Goal: Information Seeking & Learning: Learn about a topic

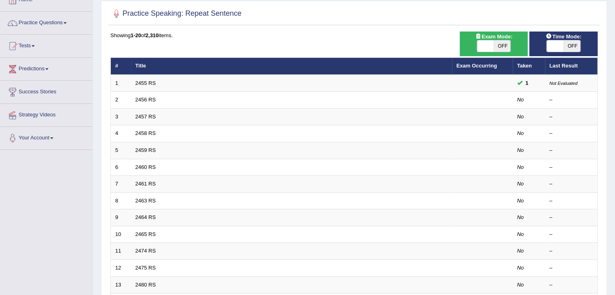
scroll to position [52, 0]
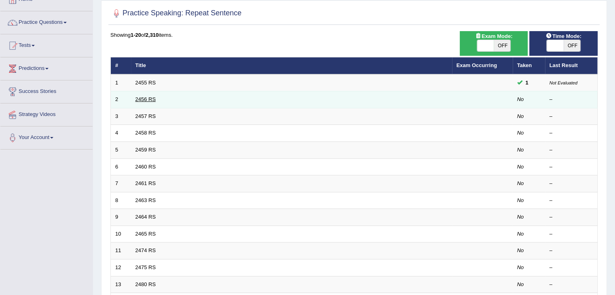
click at [140, 96] on link "2456 RS" at bounding box center [145, 99] width 21 height 6
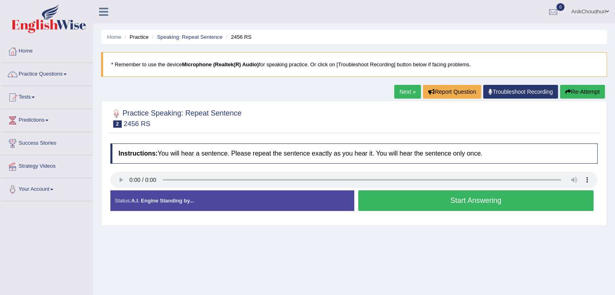
click at [453, 206] on button "Start Answering" at bounding box center [476, 200] width 236 height 21
click at [406, 199] on button "Start Answering" at bounding box center [476, 200] width 236 height 21
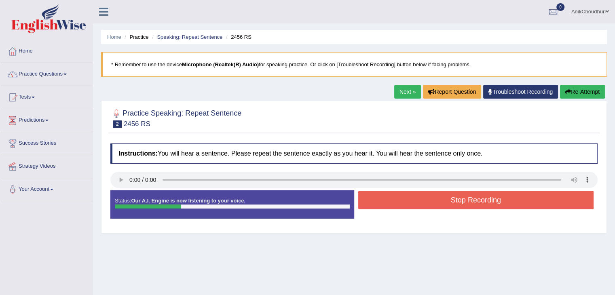
click at [406, 199] on button "Stop Recording" at bounding box center [476, 200] width 236 height 19
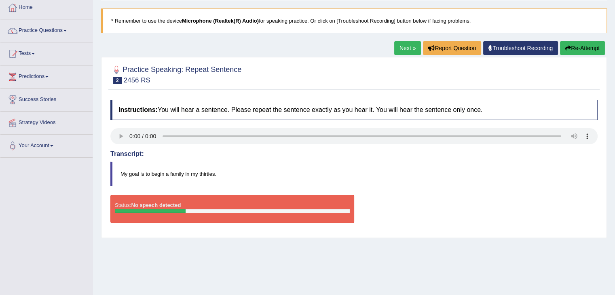
scroll to position [45, 0]
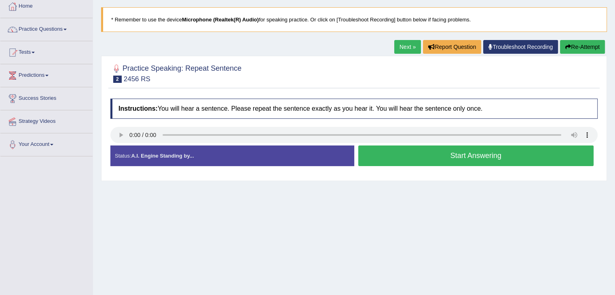
click at [425, 156] on button "Start Answering" at bounding box center [476, 156] width 236 height 21
click at [408, 153] on button "Start Answering" at bounding box center [476, 156] width 236 height 21
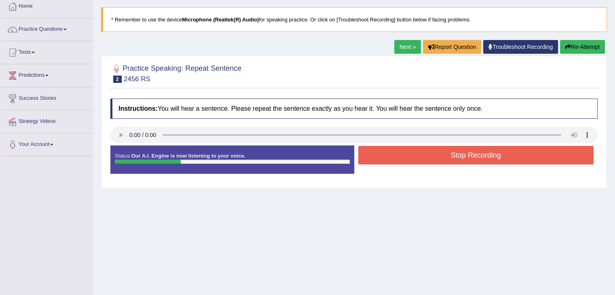
click at [408, 153] on button "Stop Recording" at bounding box center [476, 155] width 236 height 19
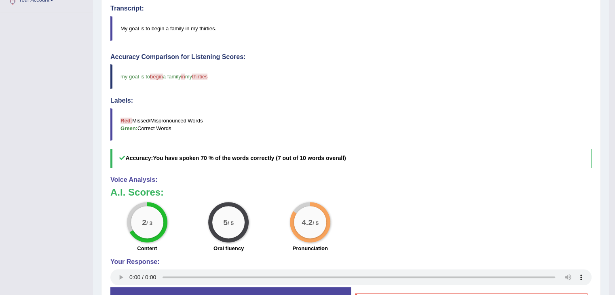
scroll to position [18, 0]
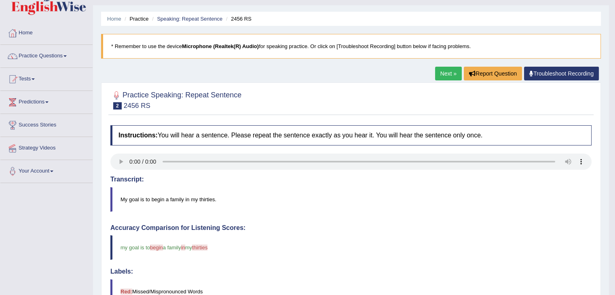
click at [451, 74] on link "Next »" at bounding box center [448, 74] width 27 height 14
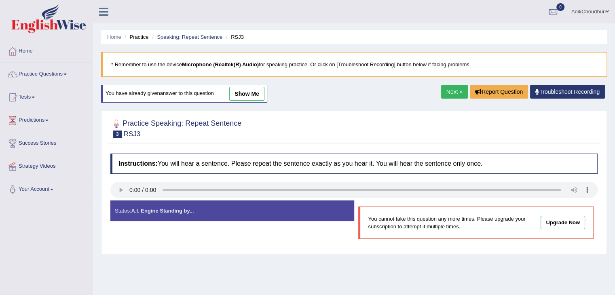
click at [456, 89] on link "Next »" at bounding box center [454, 92] width 27 height 14
click at [52, 74] on link "Practice Questions" at bounding box center [46, 73] width 92 height 20
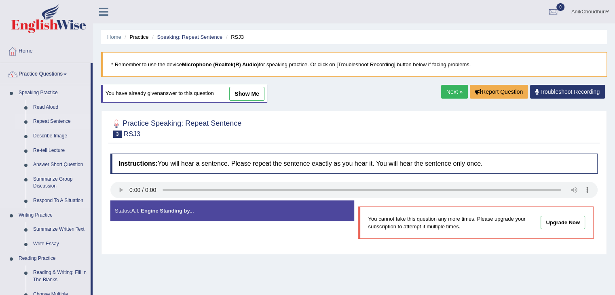
click at [43, 120] on link "Repeat Sentence" at bounding box center [60, 121] width 61 height 15
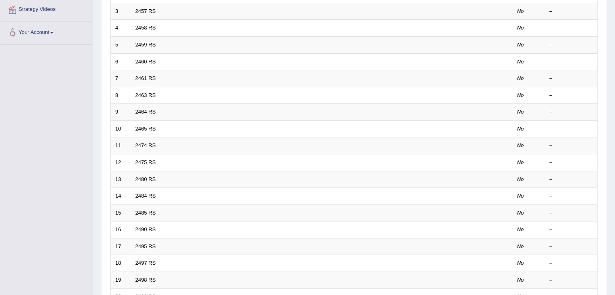
scroll to position [238, 0]
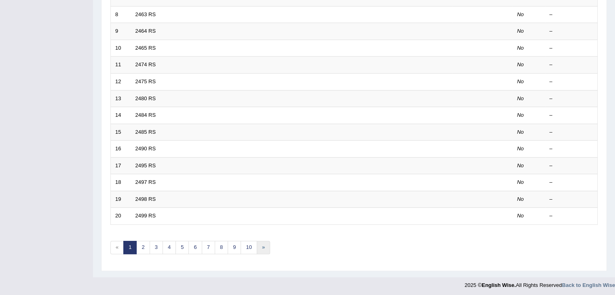
click at [260, 245] on link "»" at bounding box center [263, 247] width 13 height 13
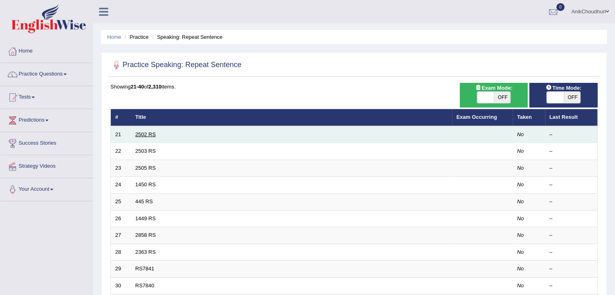
click at [144, 135] on link "2502 RS" at bounding box center [145, 134] width 21 height 6
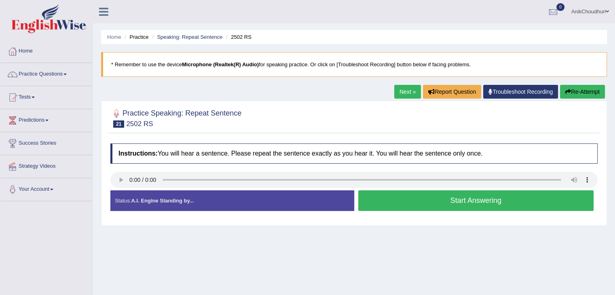
click at [418, 206] on button "Start Answering" at bounding box center [476, 200] width 236 height 21
click at [435, 201] on button "Start Answering" at bounding box center [476, 200] width 236 height 21
click at [439, 207] on button "Start Answering" at bounding box center [476, 200] width 236 height 21
click at [424, 203] on button "Start Answering" at bounding box center [476, 200] width 236 height 21
click at [390, 193] on button "Start Answering" at bounding box center [476, 200] width 236 height 21
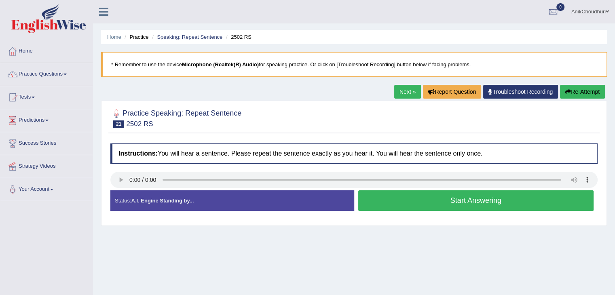
click at [436, 208] on button "Start Answering" at bounding box center [476, 200] width 236 height 21
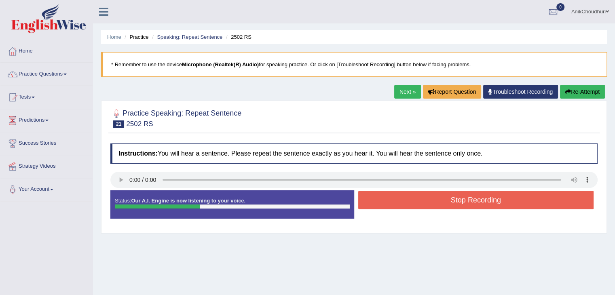
click at [436, 208] on button "Stop Recording" at bounding box center [476, 200] width 236 height 19
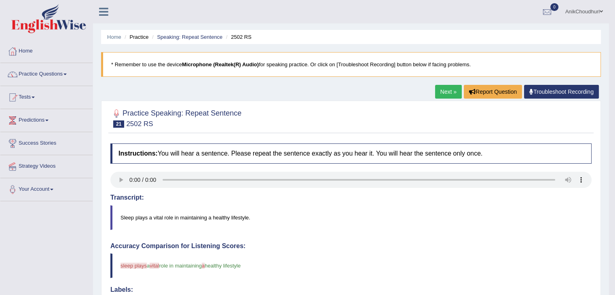
click at [444, 91] on link "Next »" at bounding box center [448, 92] width 27 height 14
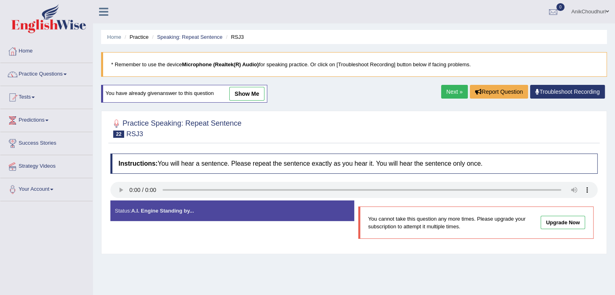
click at [34, 80] on link "Practice Questions" at bounding box center [46, 73] width 92 height 20
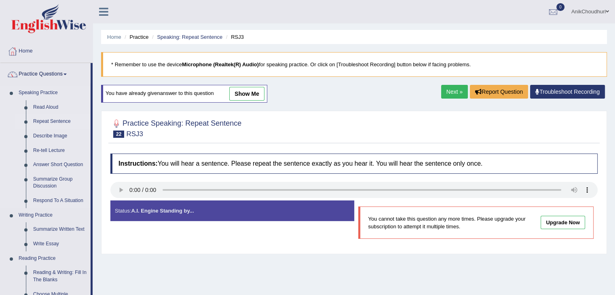
click at [36, 121] on link "Repeat Sentence" at bounding box center [60, 121] width 61 height 15
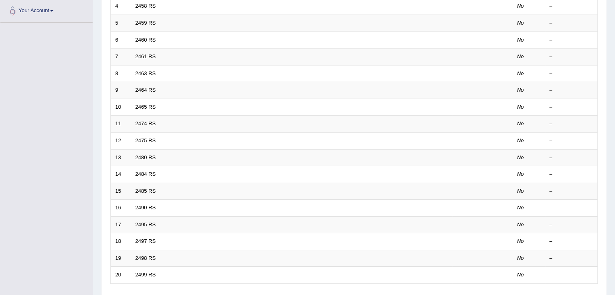
scroll to position [191, 0]
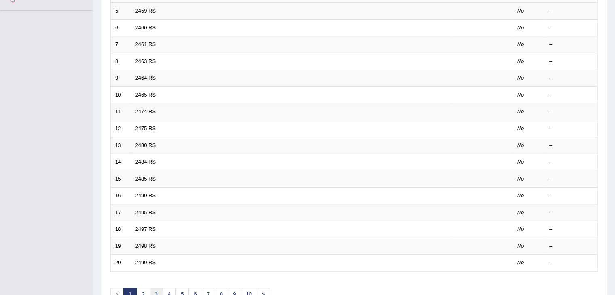
click at [152, 288] on link "3" at bounding box center [156, 294] width 13 height 13
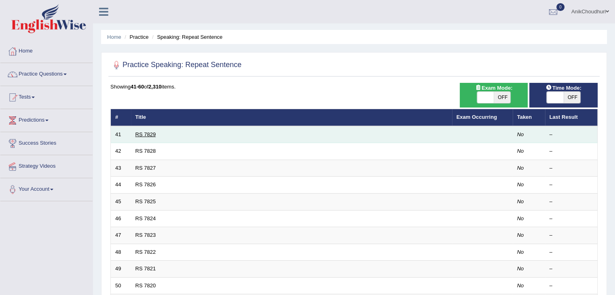
click at [142, 135] on link "RS 7829" at bounding box center [145, 134] width 21 height 6
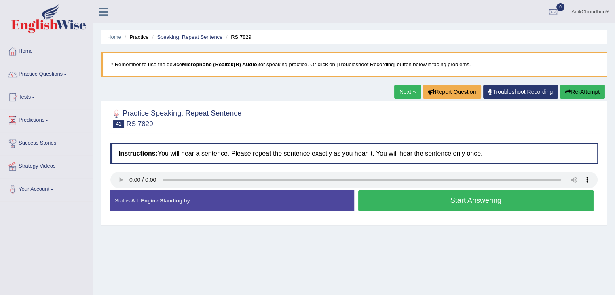
click at [406, 94] on link "Next »" at bounding box center [407, 92] width 27 height 14
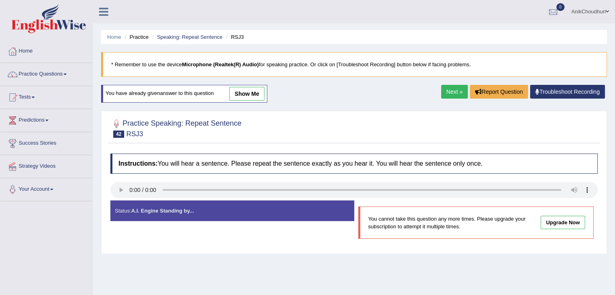
click at [457, 95] on link "Next »" at bounding box center [454, 92] width 27 height 14
click at [455, 92] on link "Next »" at bounding box center [454, 92] width 27 height 14
click at [455, 97] on link "Next »" at bounding box center [454, 92] width 27 height 14
click at [462, 94] on link "Next »" at bounding box center [454, 92] width 27 height 14
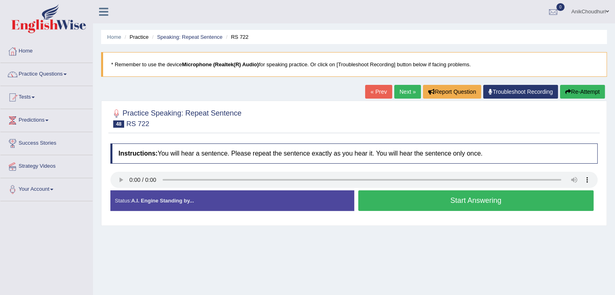
click at [423, 201] on button "Start Answering" at bounding box center [476, 200] width 236 height 21
click at [406, 193] on button "Start Answering" at bounding box center [476, 200] width 236 height 21
click at [387, 190] on div "Created with Highcharts 7.1.2 Great Too slow Too fast Time Speech pace meter: 0…" at bounding box center [478, 190] width 248 height 0
click at [390, 199] on button "Start Answering" at bounding box center [476, 200] width 236 height 21
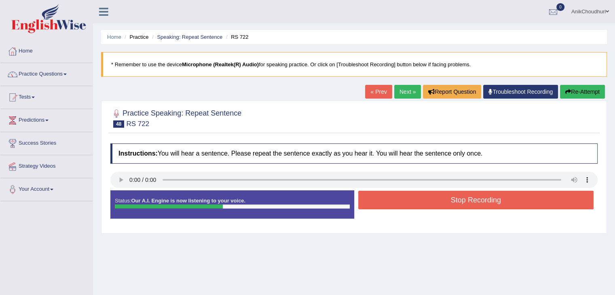
click at [390, 199] on button "Stop Recording" at bounding box center [476, 200] width 236 height 19
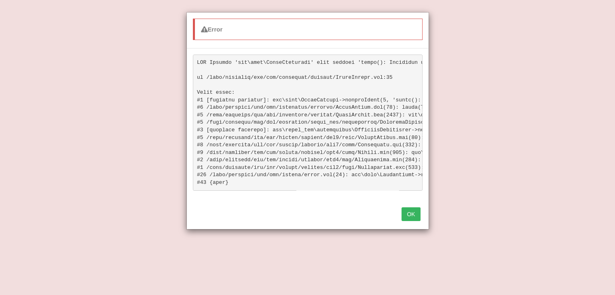
click at [407, 221] on button "OK" at bounding box center [411, 214] width 19 height 14
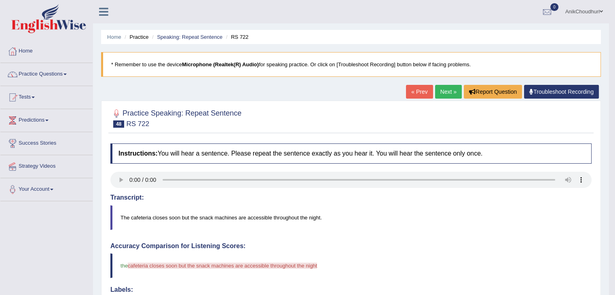
click at [446, 94] on link "Next »" at bounding box center [448, 92] width 27 height 14
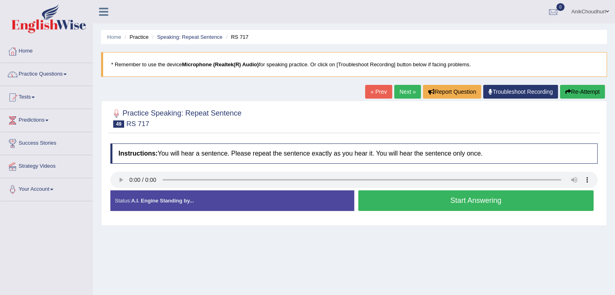
click at [426, 196] on button "Start Answering" at bounding box center [476, 200] width 236 height 21
click at [466, 204] on button "Start Answering" at bounding box center [476, 200] width 236 height 21
click at [444, 201] on button "Start Answering" at bounding box center [476, 200] width 236 height 21
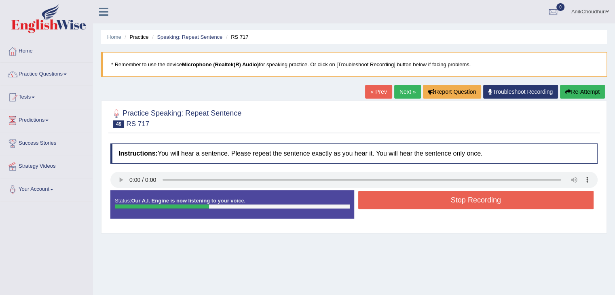
click at [444, 201] on button "Stop Recording" at bounding box center [476, 200] width 236 height 19
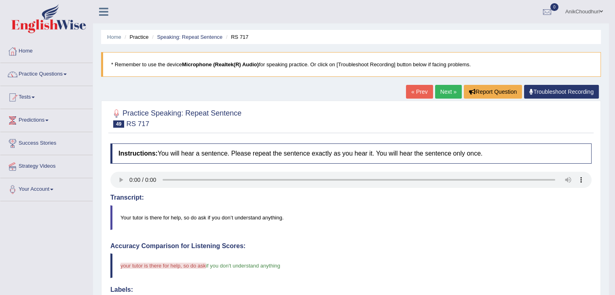
click at [435, 93] on link "Next »" at bounding box center [448, 92] width 27 height 14
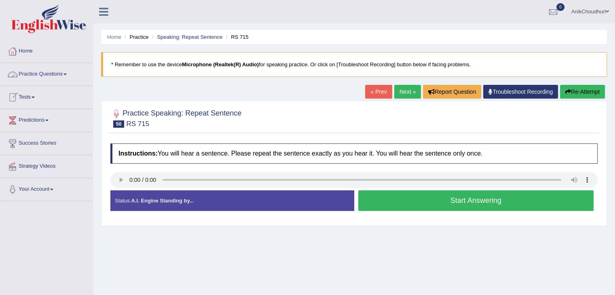
click at [27, 51] on link "Home" at bounding box center [46, 50] width 92 height 20
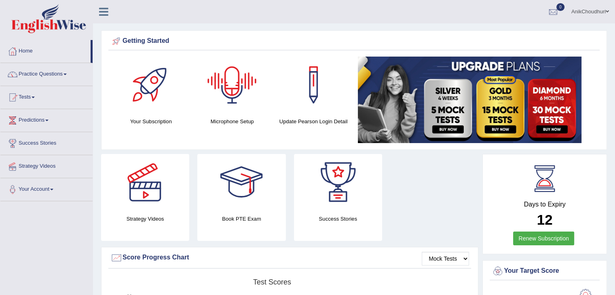
click at [235, 91] on div at bounding box center [232, 85] width 57 height 57
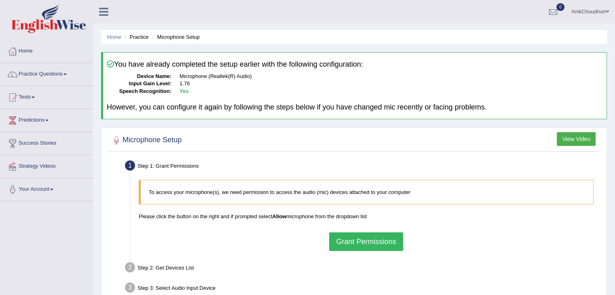
click at [366, 239] on button "Grant Permissions" at bounding box center [366, 242] width 74 height 19
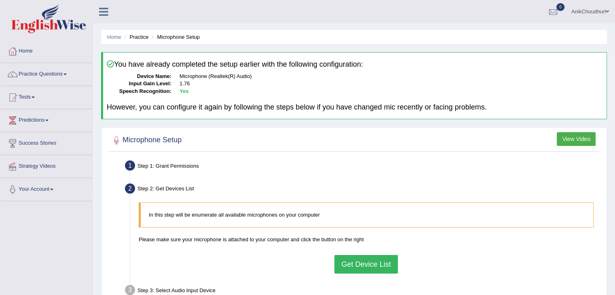
click at [377, 274] on div "In this step will be enumerate all available microphones on your computer Pleas…" at bounding box center [366, 238] width 463 height 79
click at [385, 264] on button "Get Device List" at bounding box center [365, 264] width 63 height 19
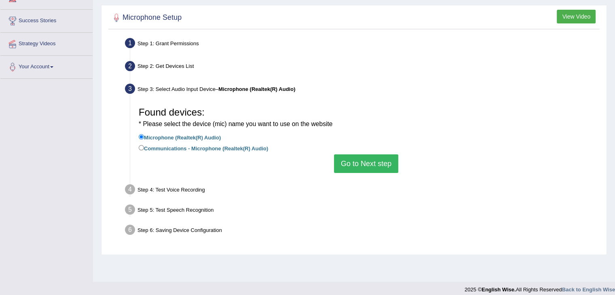
scroll to position [129, 0]
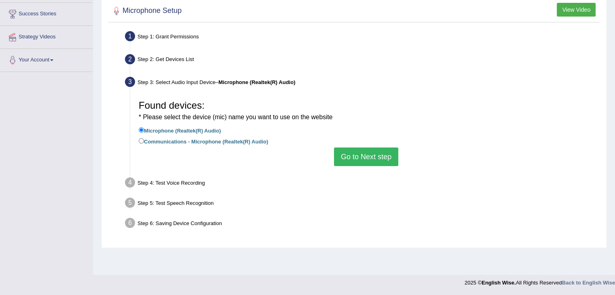
click at [380, 164] on button "Go to Next step" at bounding box center [366, 157] width 64 height 19
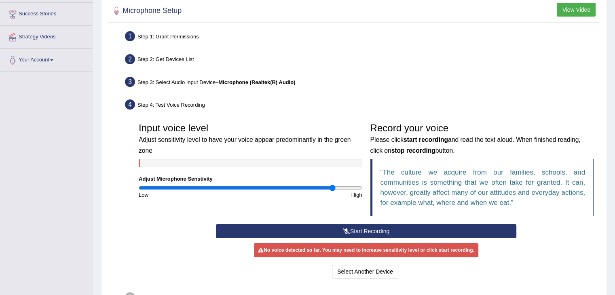
click at [365, 228] on button "Start Recording" at bounding box center [366, 231] width 300 height 14
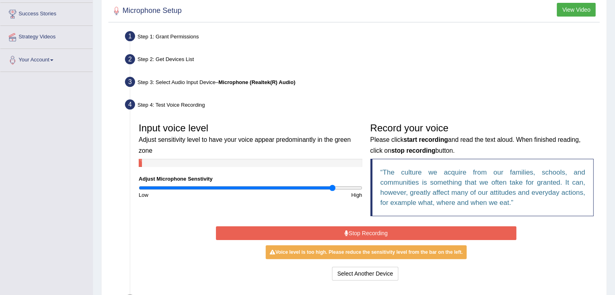
click at [367, 230] on button "Stop Recording" at bounding box center [366, 233] width 300 height 14
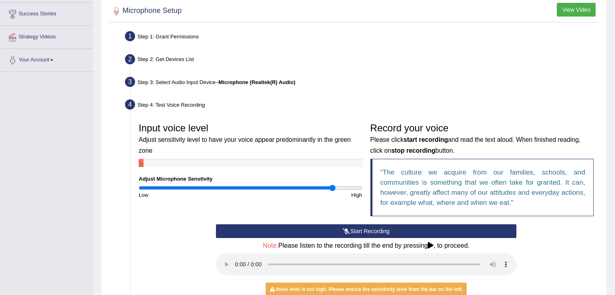
click at [367, 230] on button "Start Recording" at bounding box center [366, 231] width 300 height 14
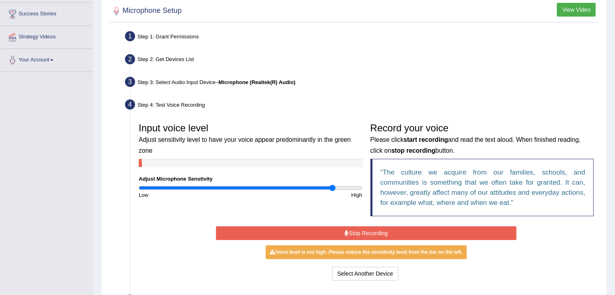
click at [380, 234] on button "Stop Recording" at bounding box center [366, 233] width 300 height 14
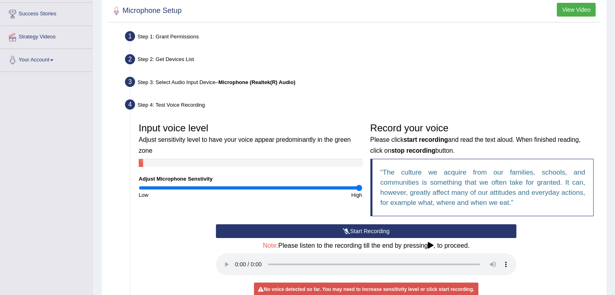
type input "2"
click at [359, 186] on input "range" at bounding box center [251, 188] width 224 height 6
click at [361, 226] on button "Start Recording" at bounding box center [366, 231] width 300 height 14
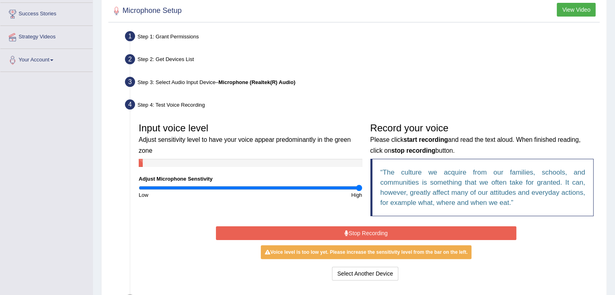
click at [340, 231] on button "Stop Recording" at bounding box center [366, 233] width 300 height 14
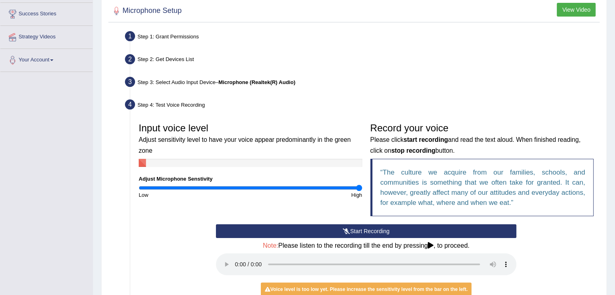
click at [360, 226] on button "Start Recording" at bounding box center [366, 231] width 300 height 14
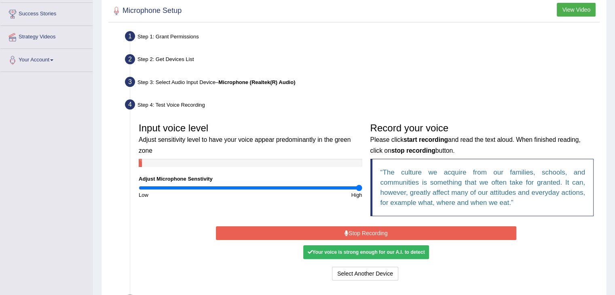
click at [392, 230] on button "Stop Recording" at bounding box center [366, 233] width 300 height 14
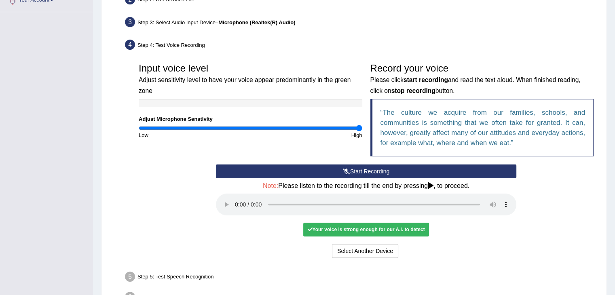
scroll to position [191, 0]
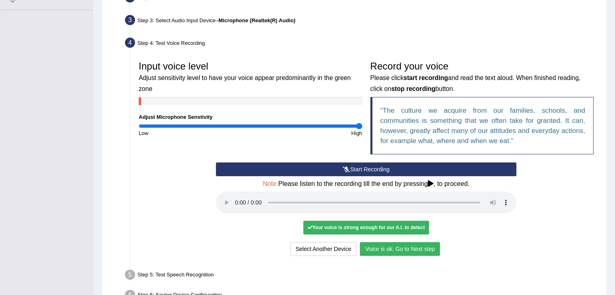
click at [406, 251] on button "Voice is ok. Go to Next step" at bounding box center [400, 249] width 80 height 14
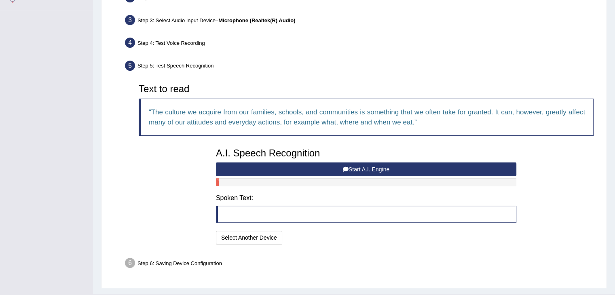
scroll to position [209, 0]
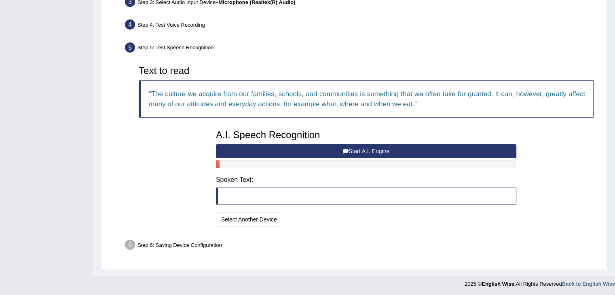
click at [387, 152] on button "Start A.I. Engine" at bounding box center [366, 151] width 300 height 14
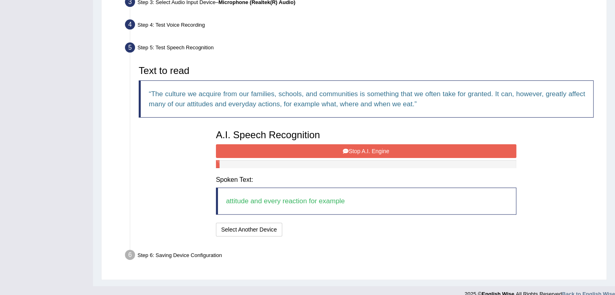
click at [370, 148] on button "Stop A.I. Engine" at bounding box center [366, 151] width 300 height 14
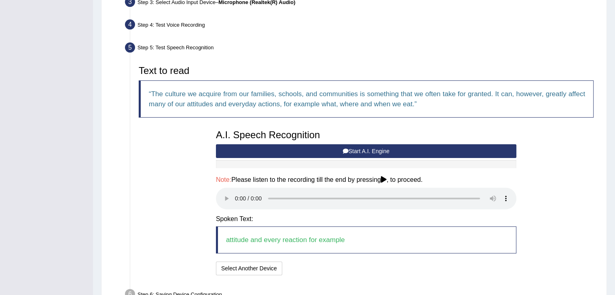
click at [188, 198] on div "Text to read The culture we acquire from our families, schools, and communities…" at bounding box center [366, 169] width 463 height 216
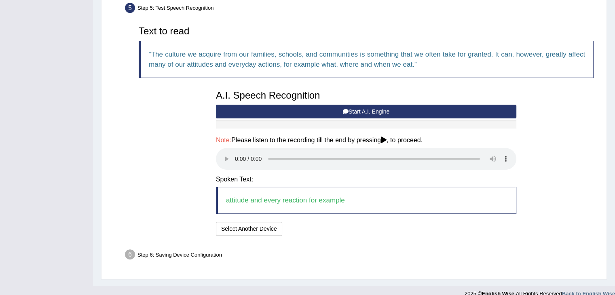
scroll to position [259, 0]
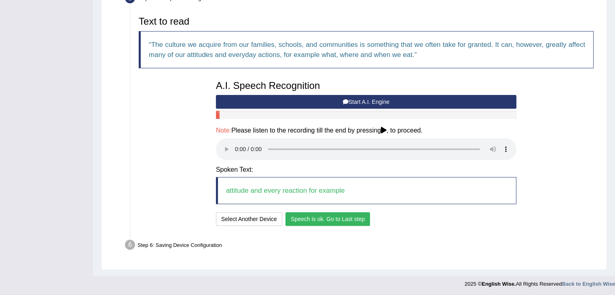
click at [360, 218] on button "Speech is ok. Go to Last step" at bounding box center [327, 219] width 85 height 14
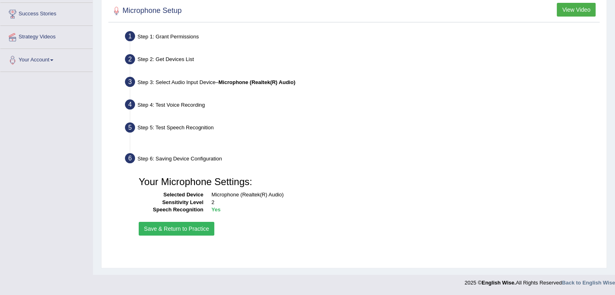
scroll to position [129, 0]
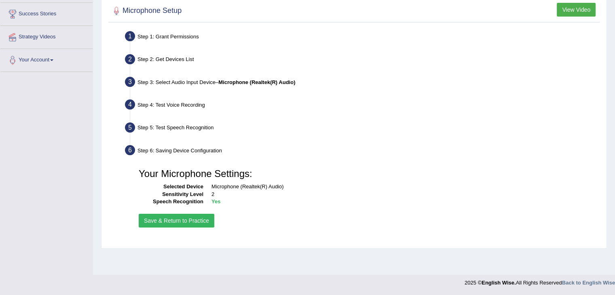
click at [188, 216] on button "Save & Return to Practice" at bounding box center [177, 221] width 76 height 14
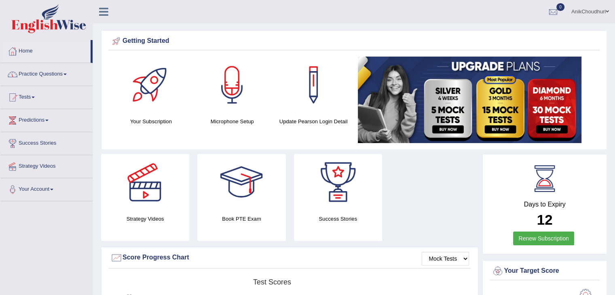
click at [57, 75] on link "Practice Questions" at bounding box center [46, 73] width 92 height 20
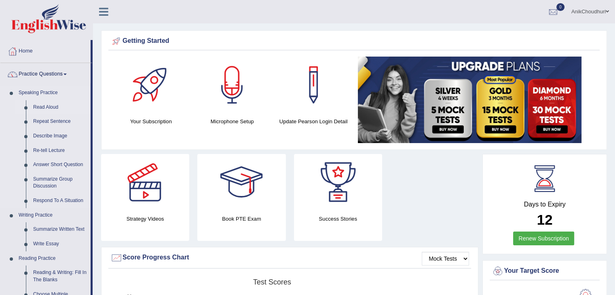
click at [52, 105] on link "Read Aloud" at bounding box center [60, 107] width 61 height 15
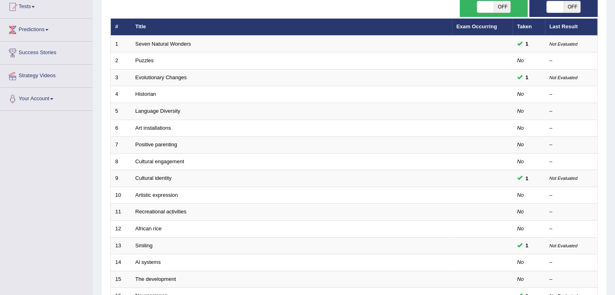
scroll to position [95, 0]
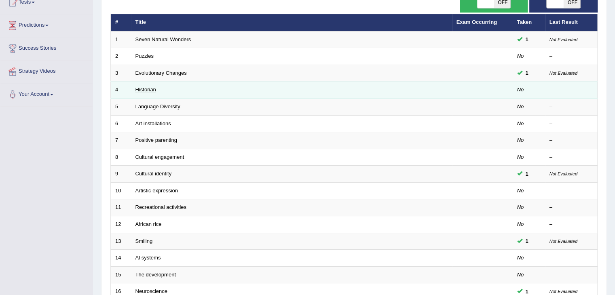
click at [150, 88] on link "Historian" at bounding box center [145, 90] width 21 height 6
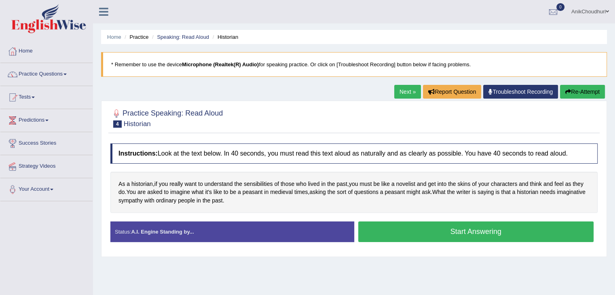
click at [342, 127] on div at bounding box center [353, 118] width 487 height 25
click at [400, 225] on button "Start Answering" at bounding box center [476, 232] width 236 height 21
click at [412, 230] on button "Start Answering" at bounding box center [476, 232] width 236 height 21
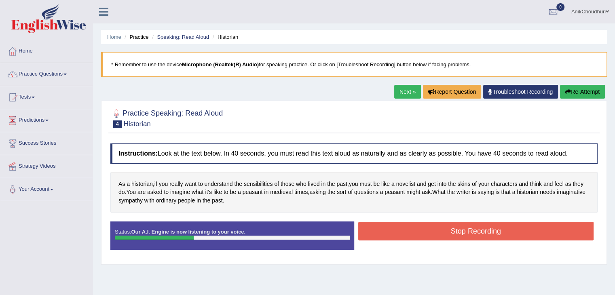
click at [347, 101] on div "Practice Speaking: Read Aloud 4 Historian Instructions: Look at the text below.…" at bounding box center [354, 183] width 506 height 164
click at [392, 227] on button "Stop Recording" at bounding box center [476, 231] width 236 height 19
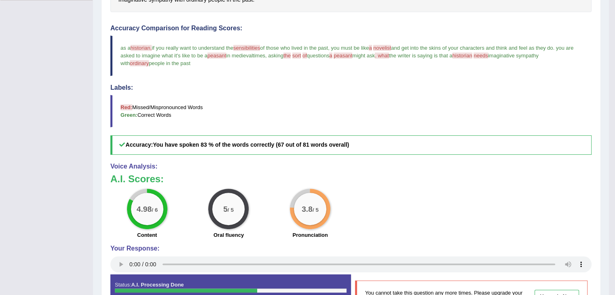
scroll to position [50, 0]
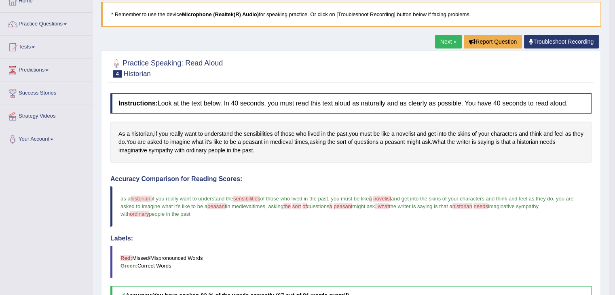
click at [450, 38] on link "Next »" at bounding box center [448, 42] width 27 height 14
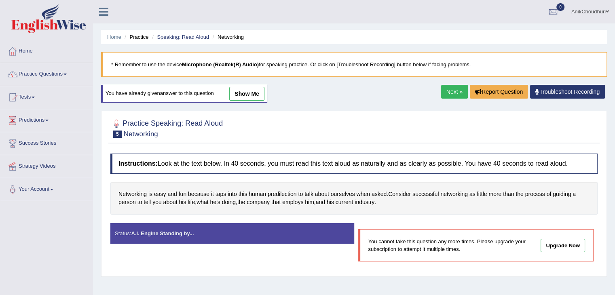
click at [61, 76] on link "Practice Questions" at bounding box center [46, 73] width 92 height 20
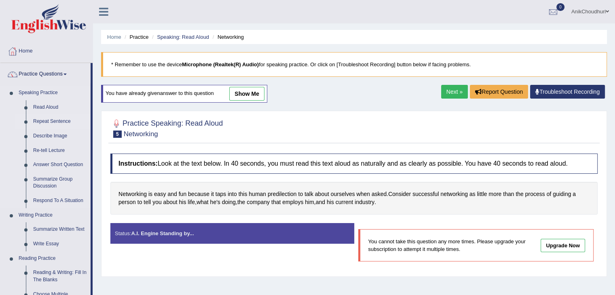
click at [46, 118] on link "Repeat Sentence" at bounding box center [60, 121] width 61 height 15
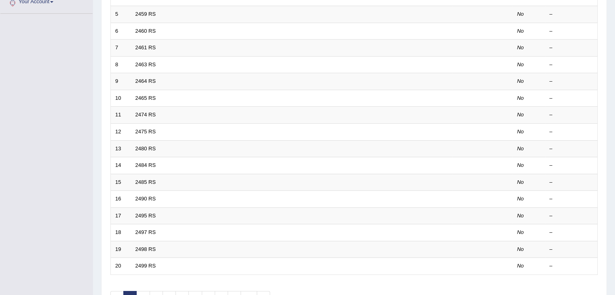
scroll to position [238, 0]
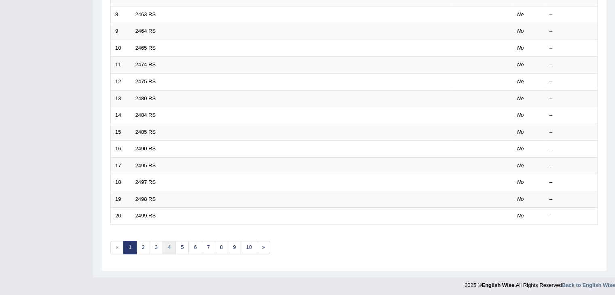
click at [168, 246] on link "4" at bounding box center [169, 247] width 13 height 13
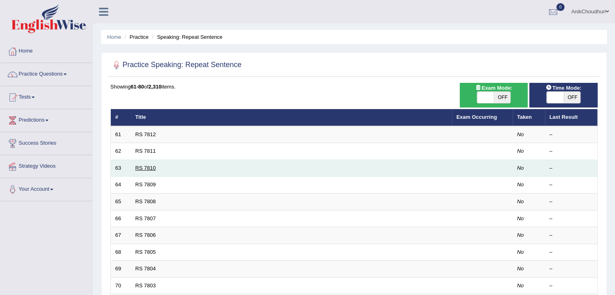
click at [151, 169] on link "RS 7810" at bounding box center [145, 168] width 21 height 6
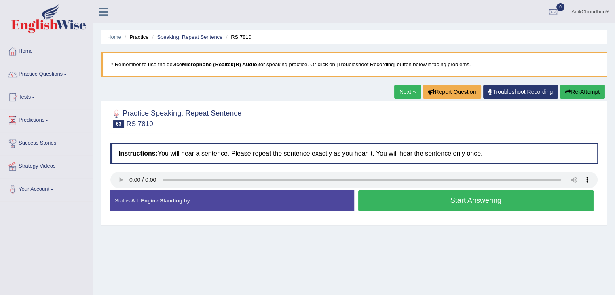
click at [311, 76] on blockquote "* Remember to use the device Microphone (Realtek(R) Audio) for speaking practic…" at bounding box center [354, 64] width 506 height 25
click at [448, 207] on button "Start Answering" at bounding box center [476, 200] width 236 height 21
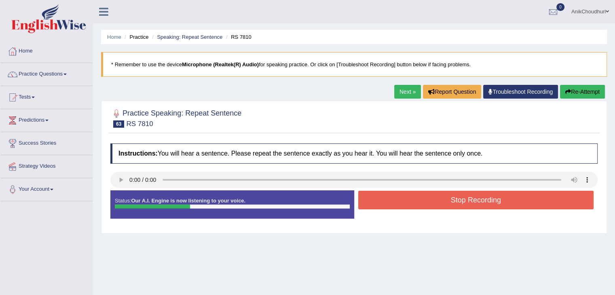
click at [448, 207] on button "Stop Recording" at bounding box center [476, 200] width 236 height 19
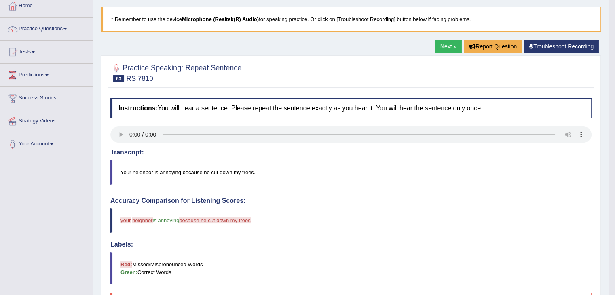
scroll to position [37, 0]
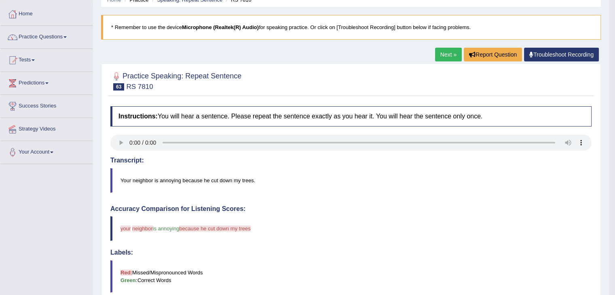
click at [448, 57] on link "Next »" at bounding box center [448, 55] width 27 height 14
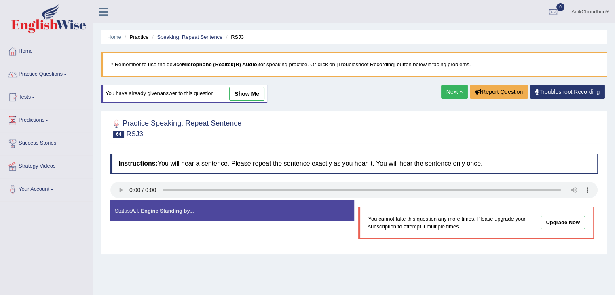
click at [453, 87] on link "Next »" at bounding box center [454, 92] width 27 height 14
click at [452, 83] on div "Home Practice Speaking: Repeat Sentence RS 765 * Remember to use the device Mic…" at bounding box center [354, 202] width 522 height 404
click at [451, 89] on link "Next »" at bounding box center [454, 92] width 27 height 14
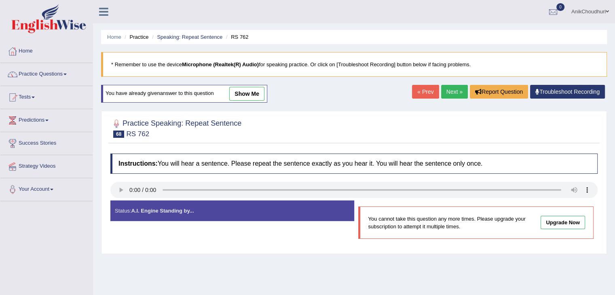
click at [451, 89] on link "Next »" at bounding box center [454, 92] width 27 height 14
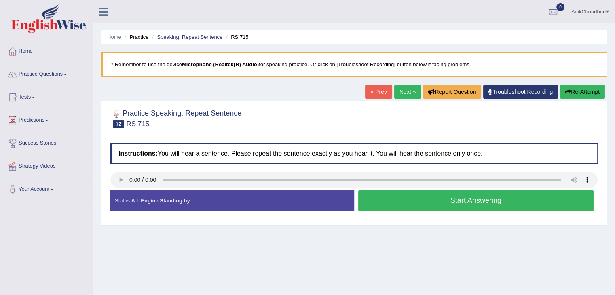
click at [451, 199] on button "Start Answering" at bounding box center [476, 200] width 236 height 21
click at [466, 203] on button "Start Answering" at bounding box center [476, 200] width 236 height 21
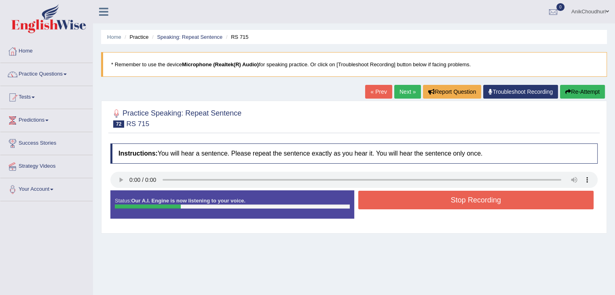
click at [466, 203] on button "Stop Recording" at bounding box center [476, 200] width 236 height 19
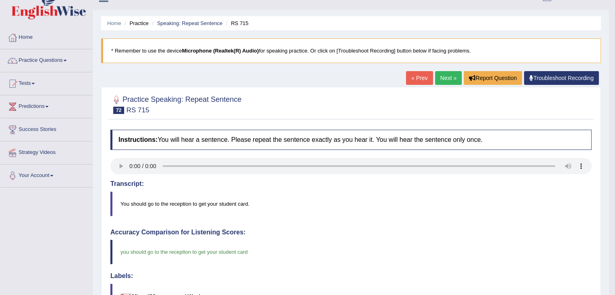
scroll to position [13, 0]
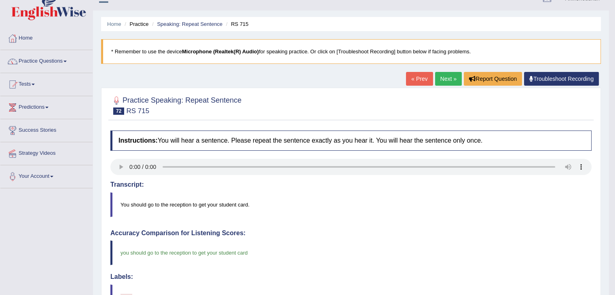
click at [440, 78] on link "Next »" at bounding box center [448, 79] width 27 height 14
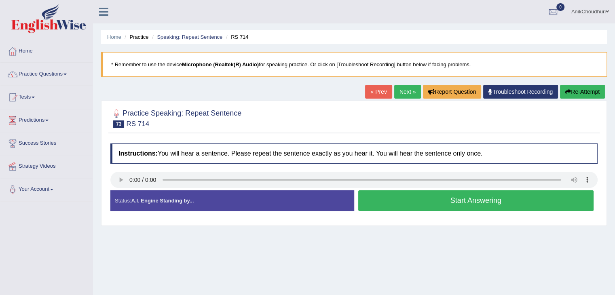
click at [417, 201] on button "Start Answering" at bounding box center [476, 200] width 236 height 21
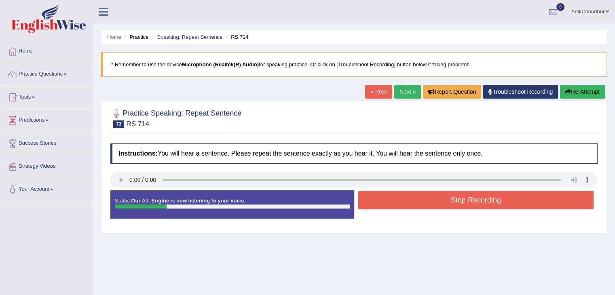
click at [417, 201] on button "Stop Recording" at bounding box center [476, 200] width 236 height 19
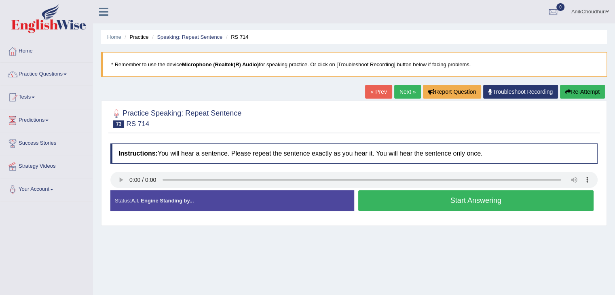
click at [474, 204] on button "Start Answering" at bounding box center [476, 200] width 236 height 21
click at [436, 200] on button "Start Answering" at bounding box center [476, 200] width 236 height 21
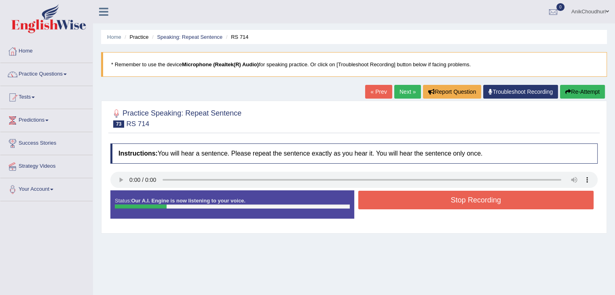
click at [436, 200] on button "Stop Recording" at bounding box center [476, 200] width 236 height 19
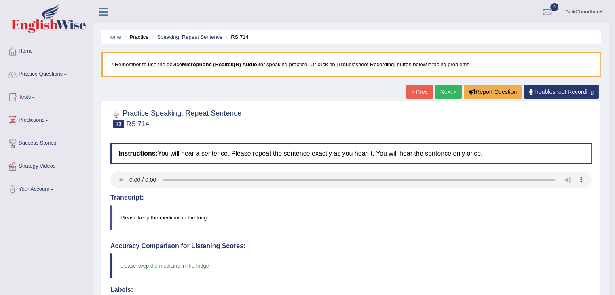
click at [446, 91] on link "Next »" at bounding box center [448, 92] width 27 height 14
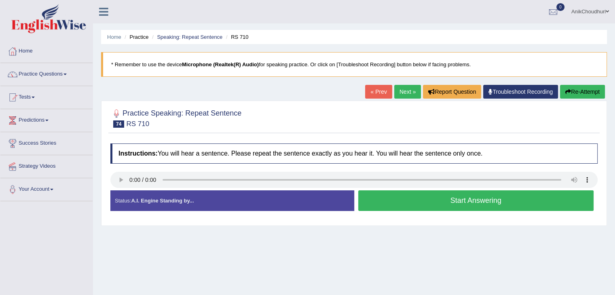
click at [464, 206] on button "Start Answering" at bounding box center [476, 200] width 236 height 21
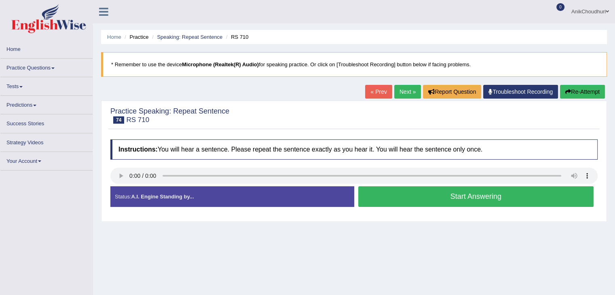
click at [401, 191] on button "Start Answering" at bounding box center [476, 196] width 236 height 21
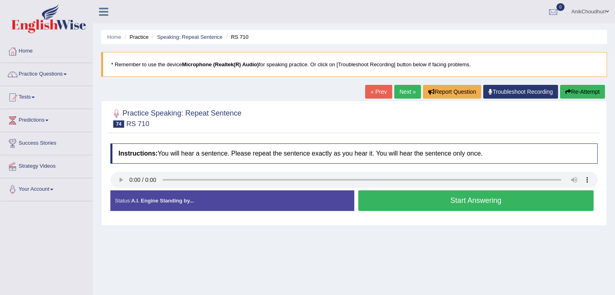
click at [401, 191] on button "Start Answering" at bounding box center [476, 200] width 236 height 21
click at [464, 210] on button "Start Answering" at bounding box center [476, 200] width 236 height 21
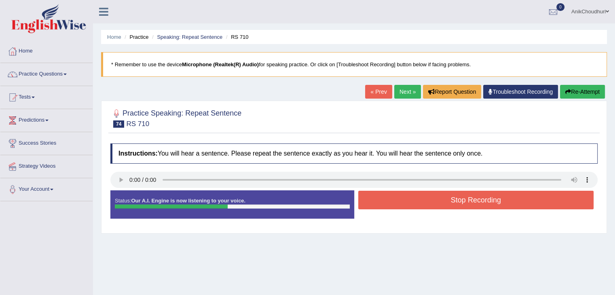
click at [469, 204] on button "Stop Recording" at bounding box center [476, 200] width 236 height 19
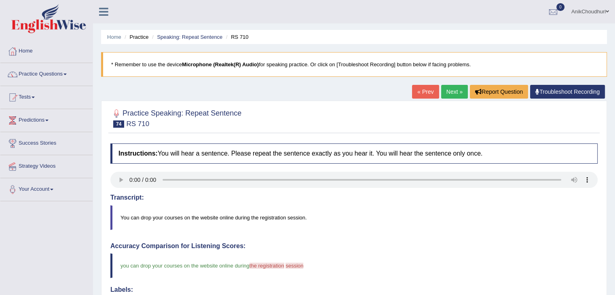
click at [450, 94] on link "Next »" at bounding box center [454, 92] width 27 height 14
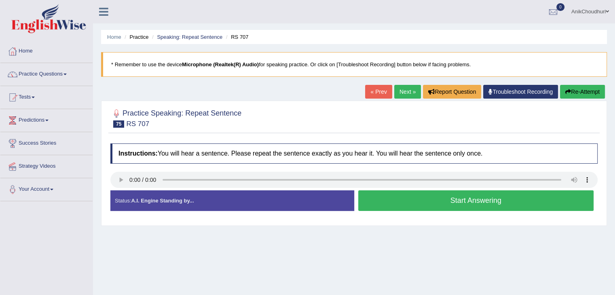
click at [468, 203] on button "Start Answering" at bounding box center [476, 200] width 236 height 21
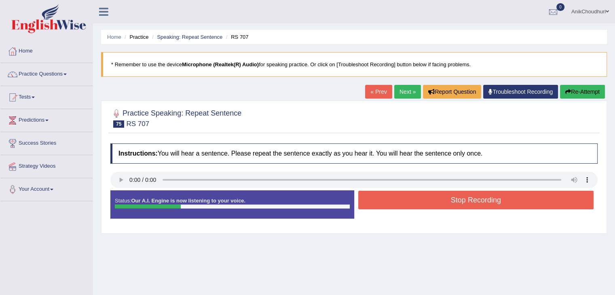
click at [468, 203] on button "Stop Recording" at bounding box center [476, 200] width 236 height 19
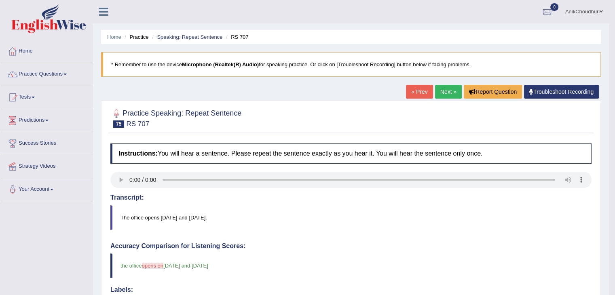
click at [450, 97] on link "Next »" at bounding box center [448, 92] width 27 height 14
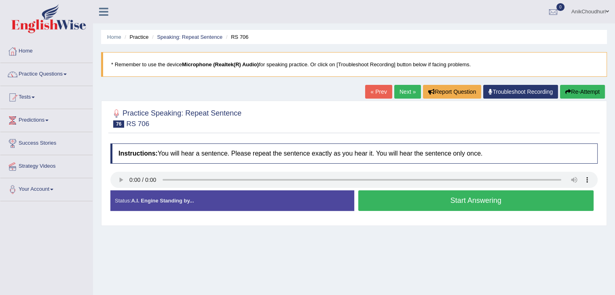
click at [412, 197] on button "Start Answering" at bounding box center [476, 200] width 236 height 21
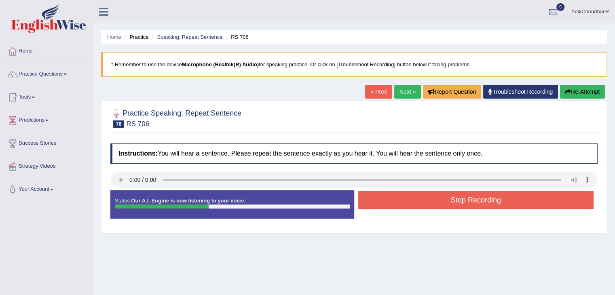
click at [412, 197] on button "Stop Recording" at bounding box center [476, 200] width 236 height 19
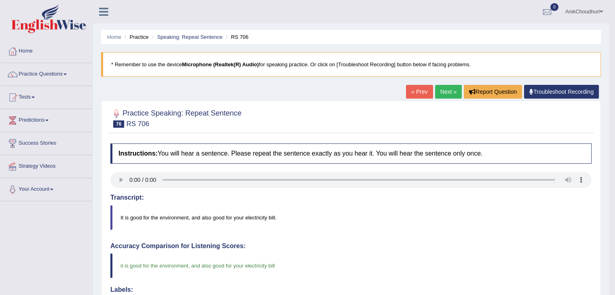
click at [445, 87] on link "Next »" at bounding box center [448, 92] width 27 height 14
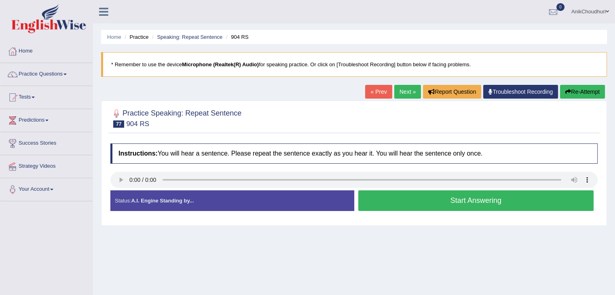
click at [432, 201] on button "Start Answering" at bounding box center [476, 200] width 236 height 21
click at [417, 201] on button "Start Answering" at bounding box center [476, 200] width 236 height 21
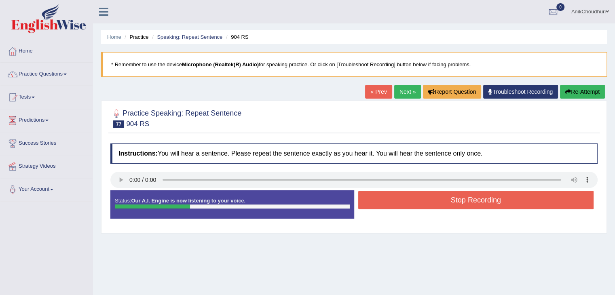
click at [417, 201] on button "Stop Recording" at bounding box center [476, 200] width 236 height 19
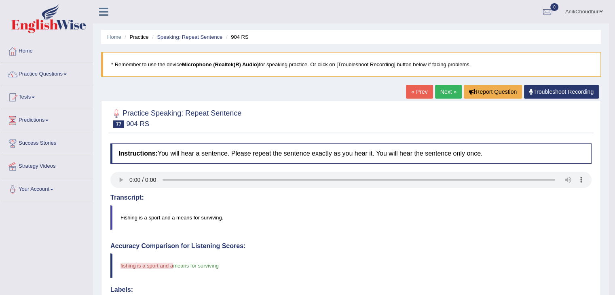
click at [444, 90] on link "Next »" at bounding box center [448, 92] width 27 height 14
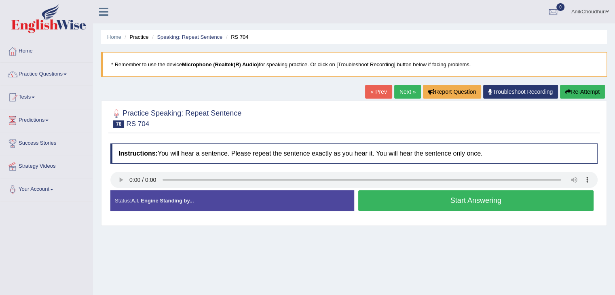
click at [275, 123] on div at bounding box center [353, 118] width 487 height 25
click at [448, 205] on button "Start Answering" at bounding box center [476, 200] width 236 height 21
click at [431, 199] on button "Start Answering" at bounding box center [476, 200] width 236 height 21
click at [456, 204] on button "Start Answering" at bounding box center [476, 200] width 236 height 21
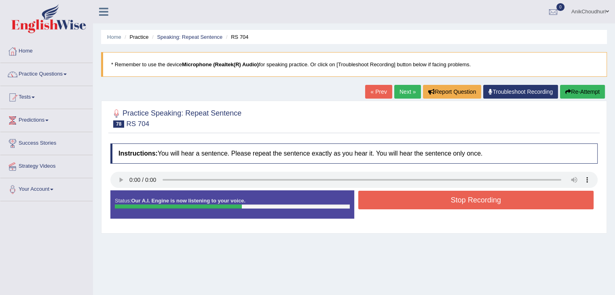
click at [456, 204] on button "Stop Recording" at bounding box center [476, 200] width 236 height 19
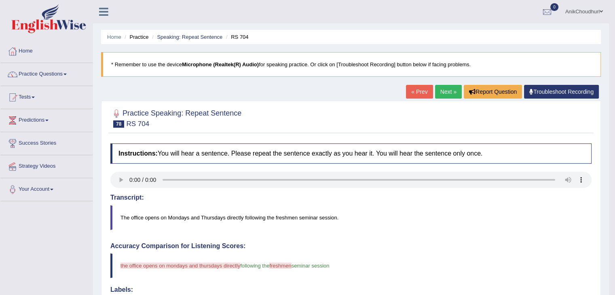
scroll to position [258, 0]
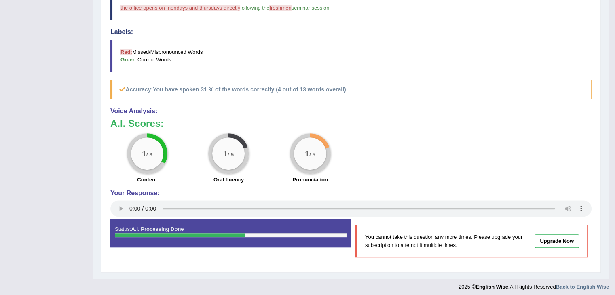
drag, startPoint x: 621, startPoint y: 190, endPoint x: 438, endPoint y: 180, distance: 183.1
click at [438, 180] on div "1 / 3 Content 1 / 5 Oral fluency 1 / 5 Pronunciation" at bounding box center [350, 159] width 489 height 52
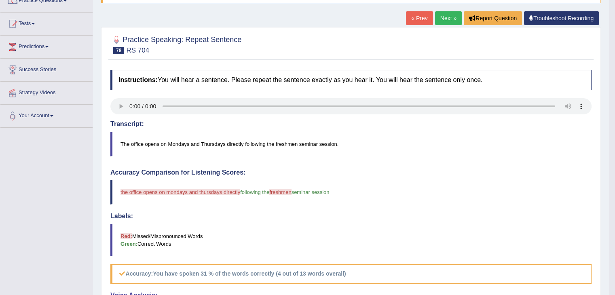
scroll to position [75, 0]
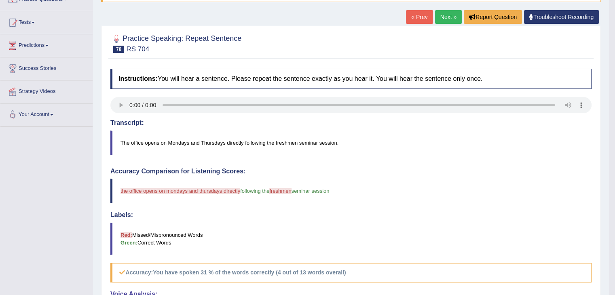
click at [445, 19] on link "Next »" at bounding box center [448, 17] width 27 height 14
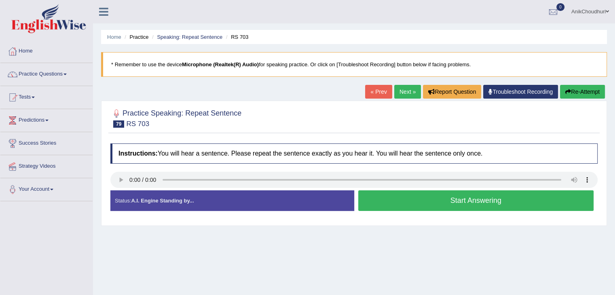
click at [452, 199] on button "Start Answering" at bounding box center [476, 200] width 236 height 21
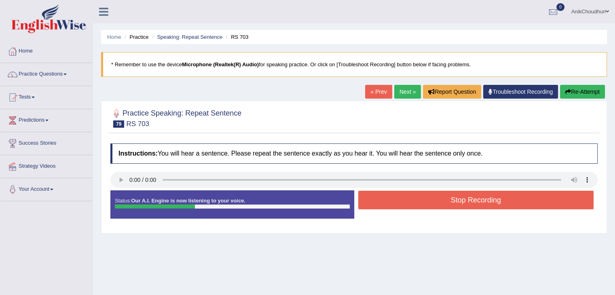
click at [452, 199] on button "Stop Recording" at bounding box center [476, 200] width 236 height 19
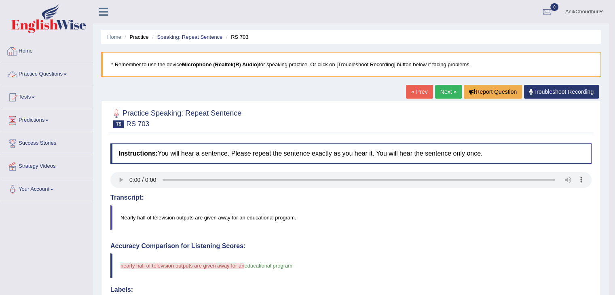
click at [37, 71] on link "Practice Questions" at bounding box center [46, 73] width 92 height 20
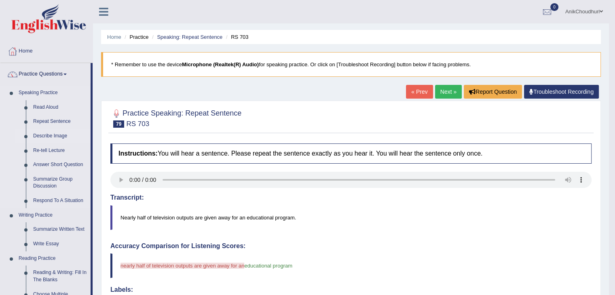
click at [58, 137] on link "Describe Image" at bounding box center [60, 136] width 61 height 15
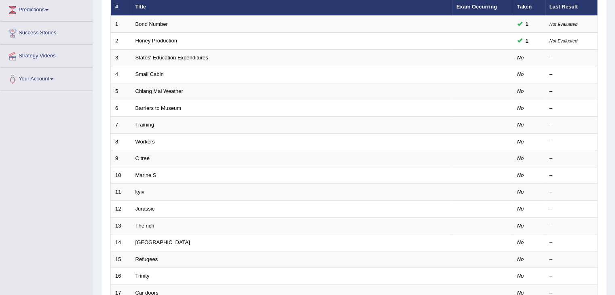
scroll to position [196, 0]
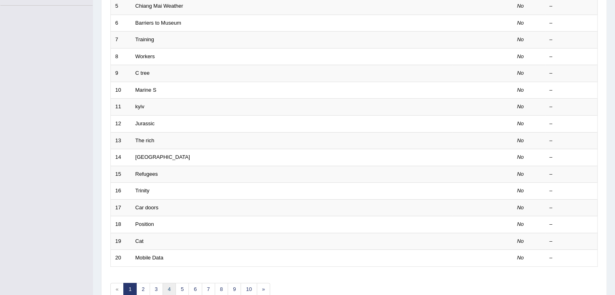
click at [167, 287] on link "4" at bounding box center [169, 289] width 13 height 13
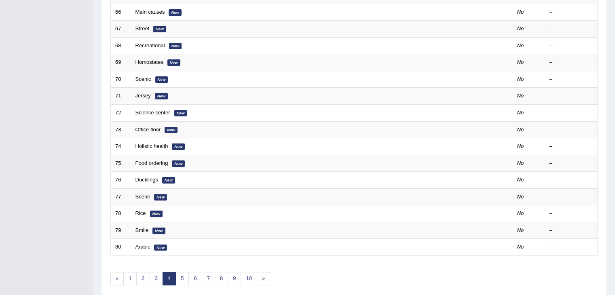
scroll to position [207, 0]
click at [154, 279] on link "3" at bounding box center [156, 277] width 13 height 13
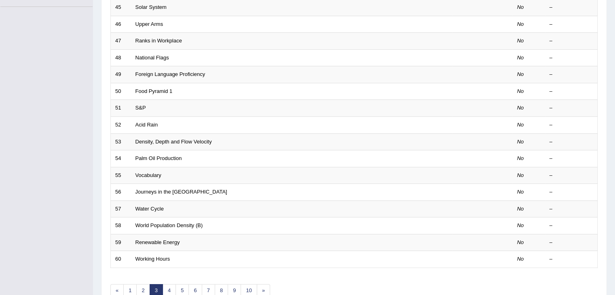
scroll to position [197, 0]
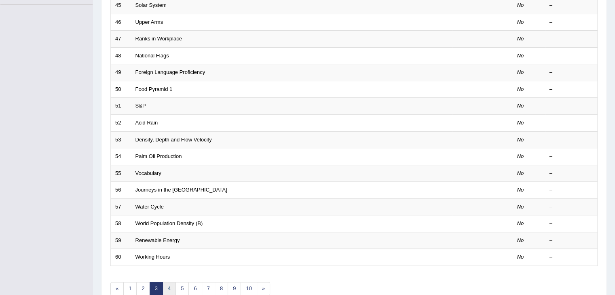
click at [167, 284] on link "4" at bounding box center [169, 288] width 13 height 13
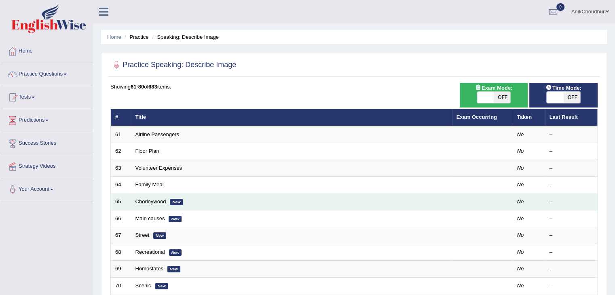
click at [155, 200] on link "Chorleywood" at bounding box center [150, 202] width 31 height 6
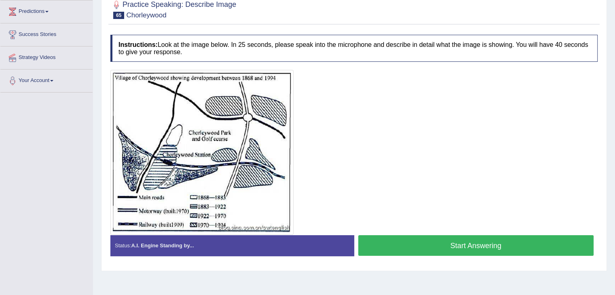
scroll to position [109, 0]
click at [440, 240] on button "Start Answering" at bounding box center [476, 245] width 236 height 21
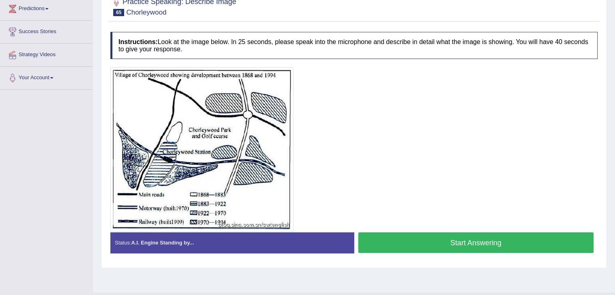
scroll to position [112, 0]
click at [433, 237] on button "Start Answering" at bounding box center [476, 243] width 236 height 21
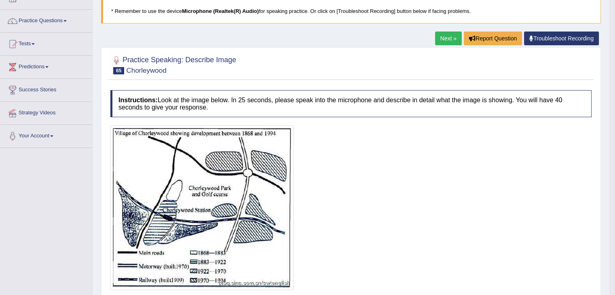
scroll to position [47, 0]
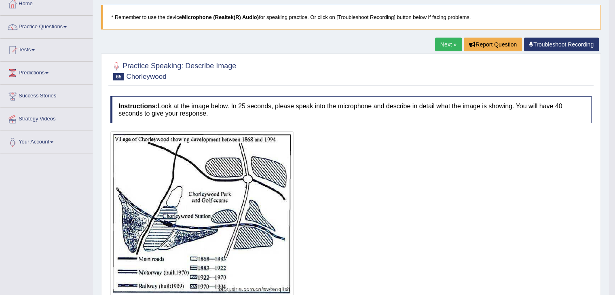
click at [449, 43] on link "Next »" at bounding box center [448, 45] width 27 height 14
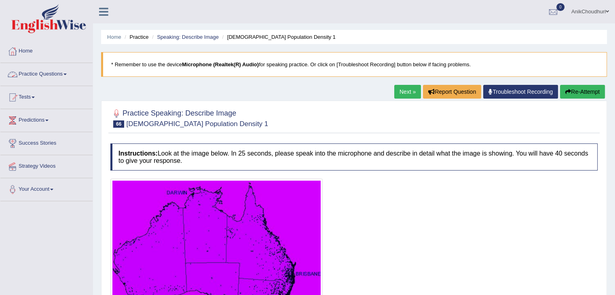
click at [42, 74] on link "Practice Questions" at bounding box center [46, 73] width 92 height 20
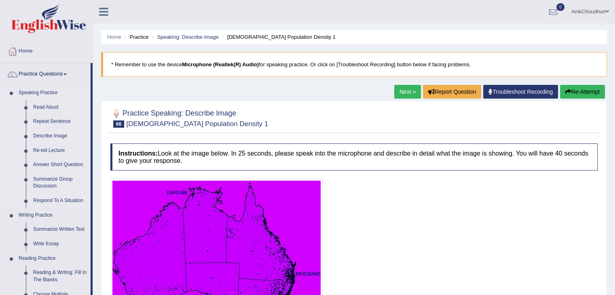
click at [50, 136] on link "Describe Image" at bounding box center [60, 136] width 61 height 15
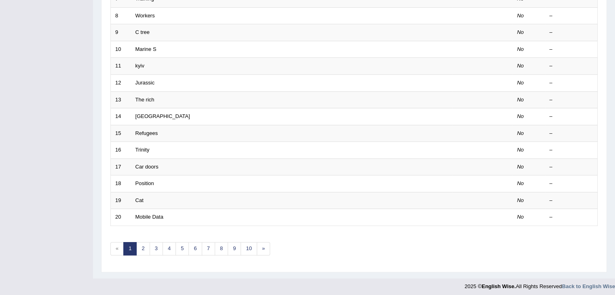
scroll to position [238, 0]
click at [167, 245] on link "4" at bounding box center [169, 247] width 13 height 13
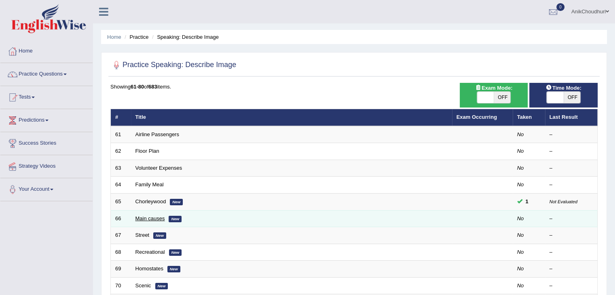
click at [157, 217] on link "Main causes" at bounding box center [150, 219] width 30 height 6
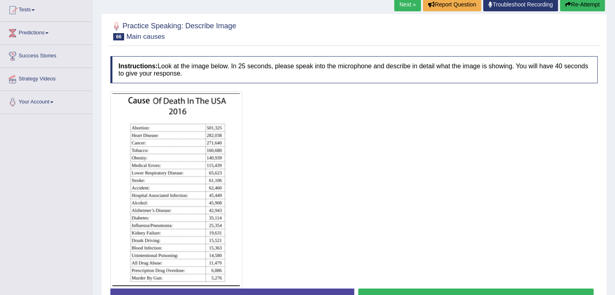
scroll to position [135, 0]
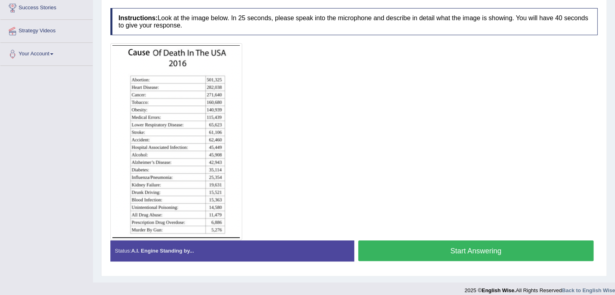
click at [419, 243] on button "Start Answering" at bounding box center [476, 251] width 236 height 21
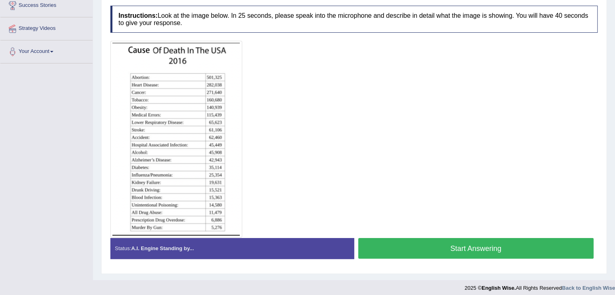
click at [451, 248] on button "Start Answering" at bounding box center [476, 248] width 236 height 21
click at [442, 249] on button "Start Answering" at bounding box center [476, 248] width 236 height 21
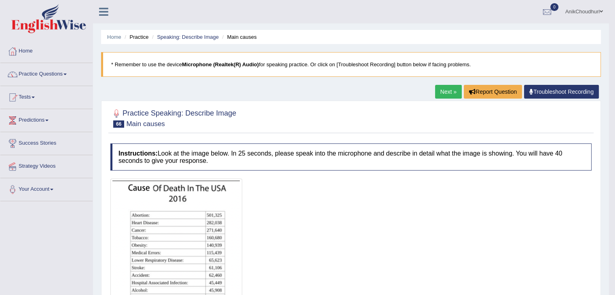
click at [447, 89] on link "Next »" at bounding box center [448, 92] width 27 height 14
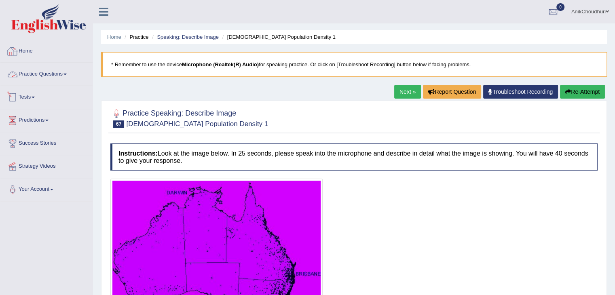
click at [54, 76] on link "Practice Questions" at bounding box center [46, 73] width 92 height 20
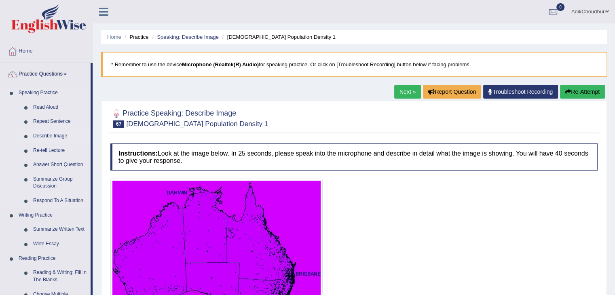
click at [49, 136] on link "Describe Image" at bounding box center [60, 136] width 61 height 15
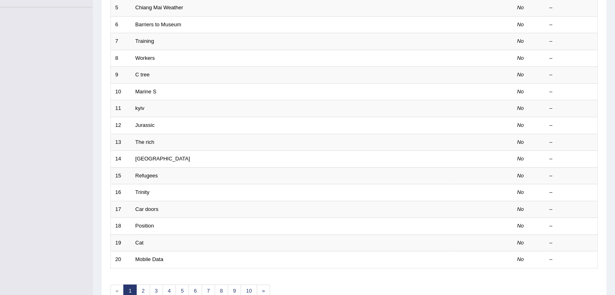
scroll to position [238, 0]
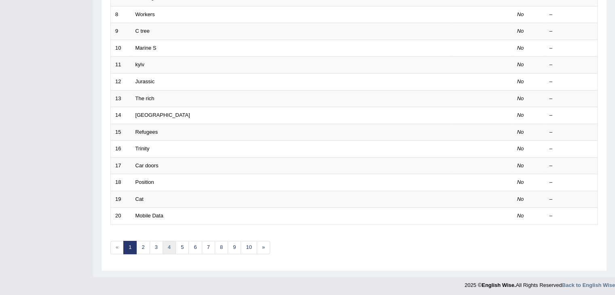
click at [167, 245] on link "4" at bounding box center [169, 247] width 13 height 13
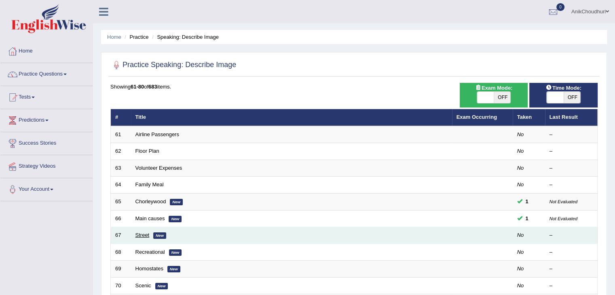
click at [142, 234] on link "Street" at bounding box center [142, 235] width 14 height 6
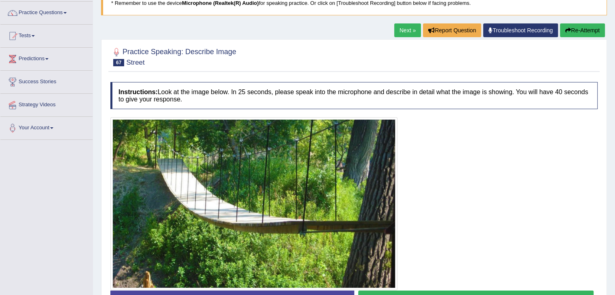
scroll to position [120, 0]
